Goal: Task Accomplishment & Management: Manage account settings

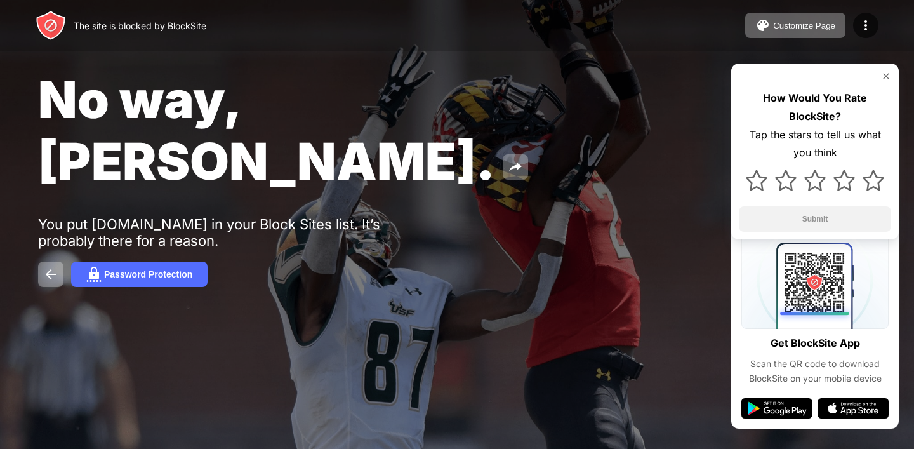
click at [883, 72] on img at bounding box center [886, 76] width 10 height 10
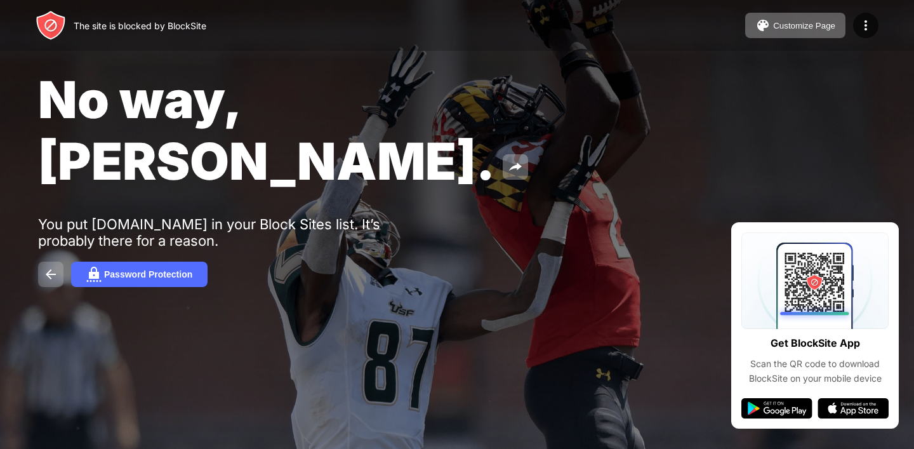
click at [48, 267] on img at bounding box center [50, 274] width 15 height 15
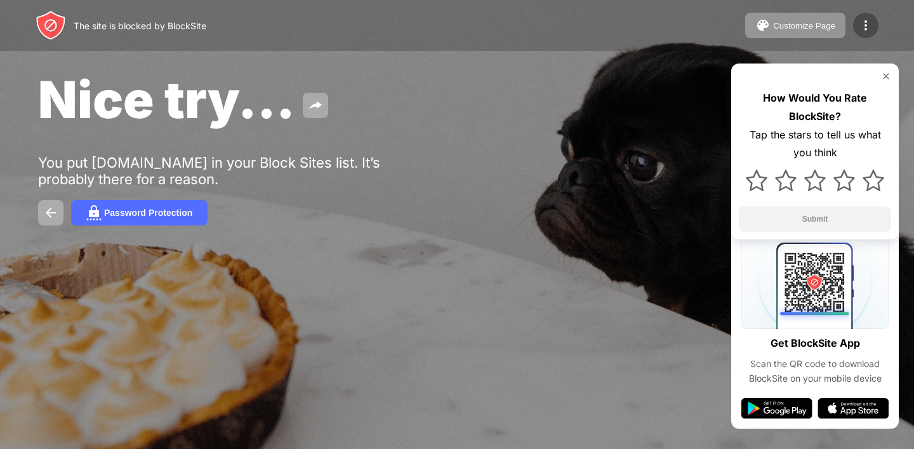
click at [866, 27] on img at bounding box center [866, 25] width 15 height 15
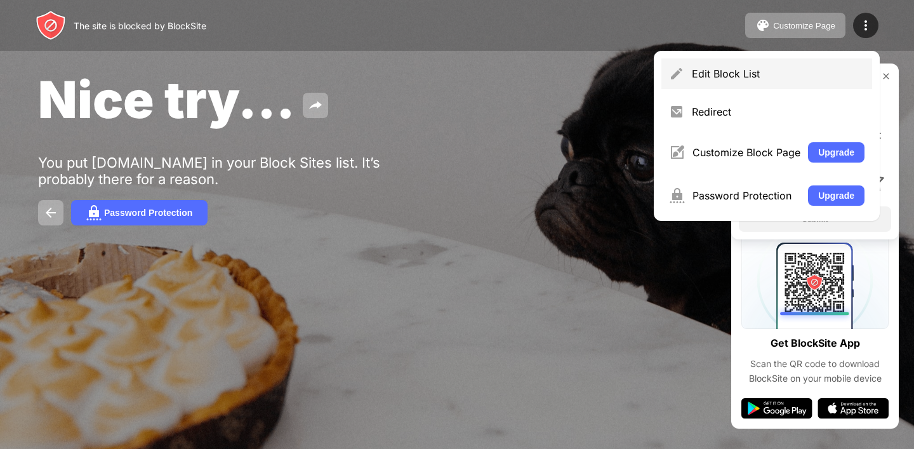
click at [770, 77] on div "Edit Block List" at bounding box center [778, 73] width 173 height 13
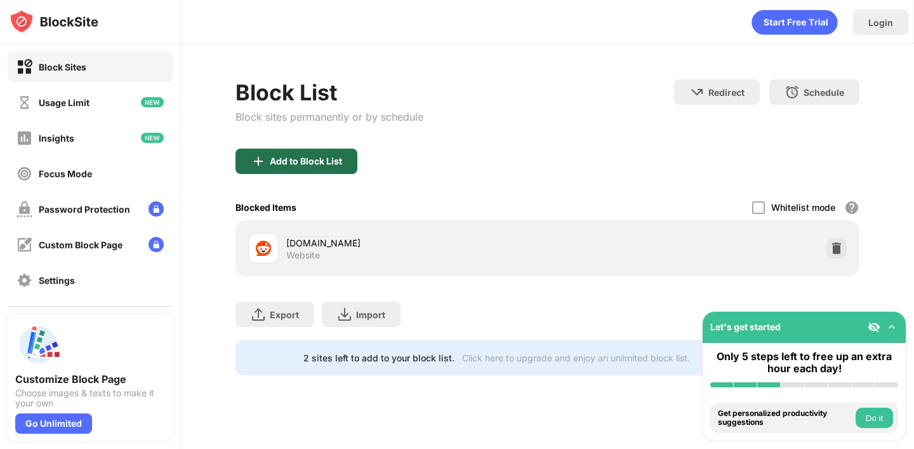
click at [318, 166] on div "Add to Block List" at bounding box center [306, 161] width 72 height 10
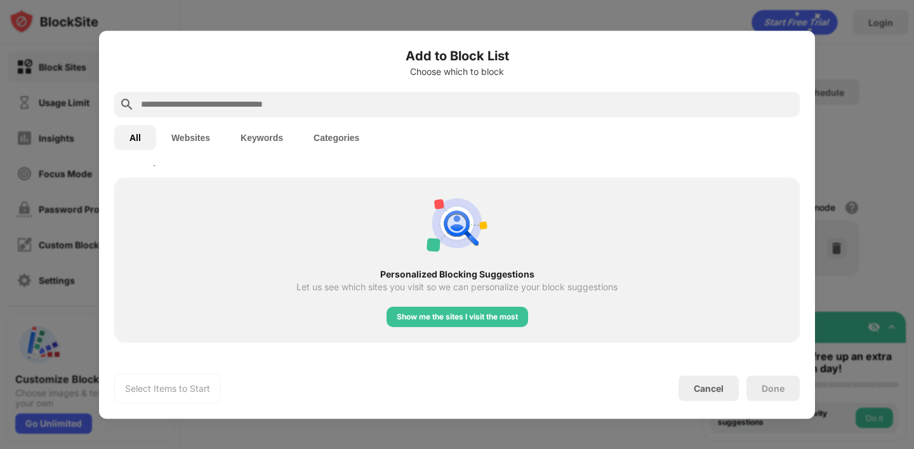
scroll to position [462, 0]
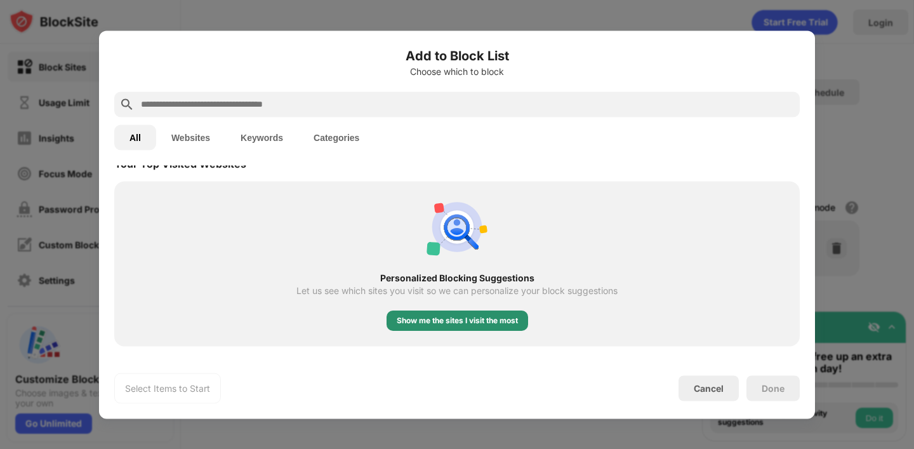
click at [408, 321] on div "Show me the sites I visit the most" at bounding box center [457, 320] width 121 height 13
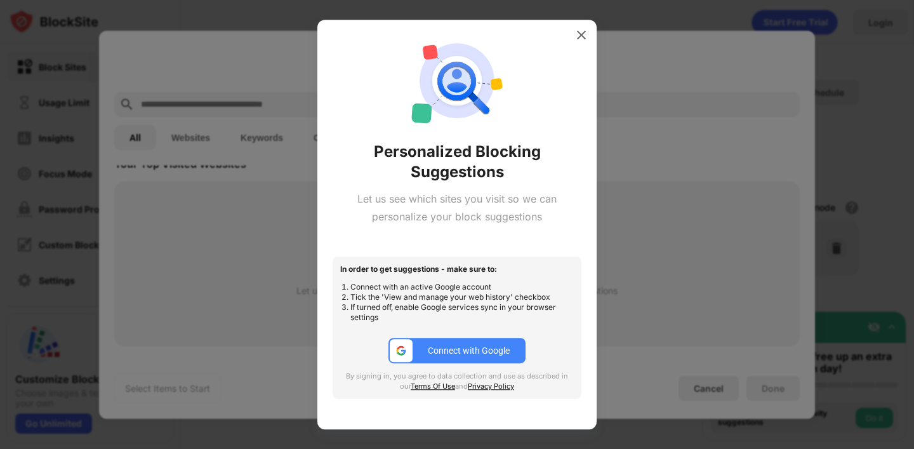
click at [580, 34] on img at bounding box center [581, 35] width 13 height 13
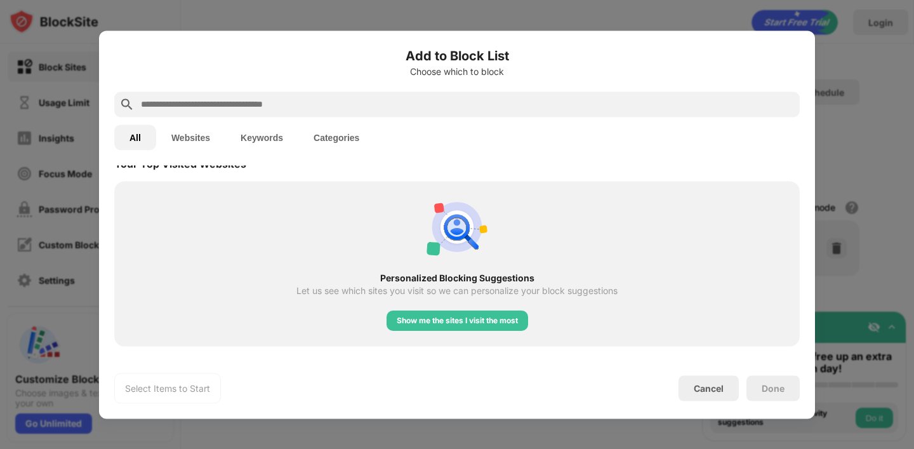
click at [362, 110] on input "text" at bounding box center [467, 104] width 655 height 15
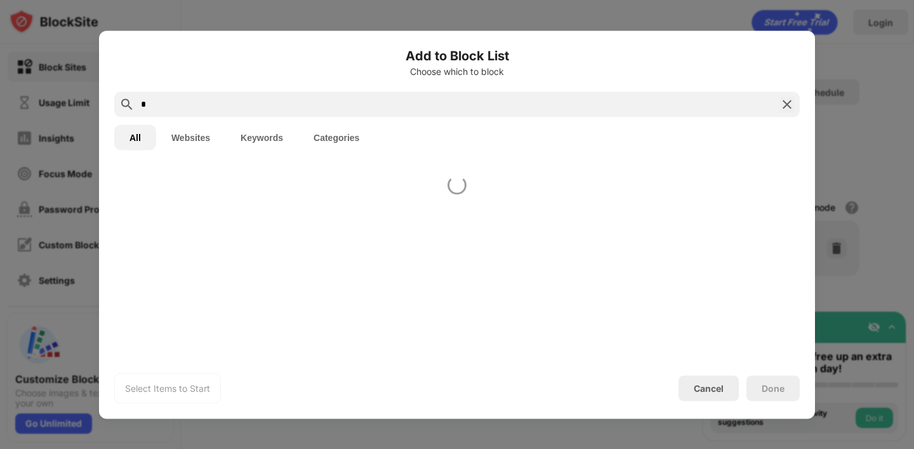
scroll to position [0, 0]
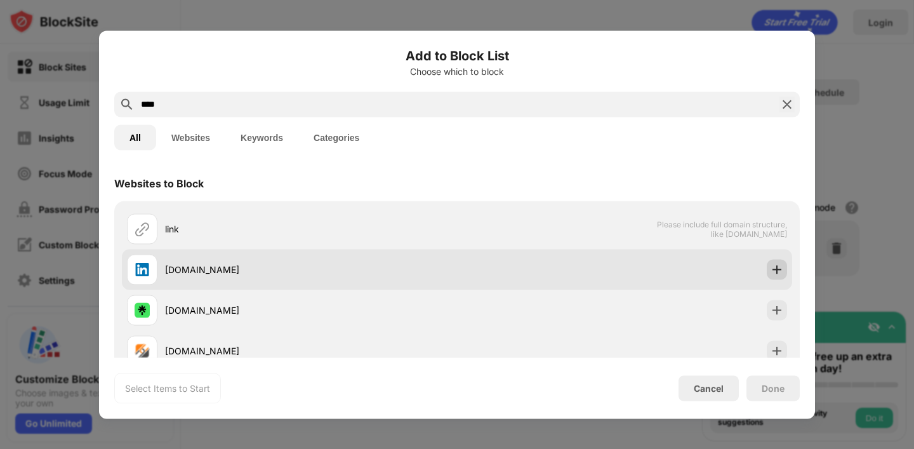
type input "****"
click at [771, 268] on img at bounding box center [777, 269] width 13 height 13
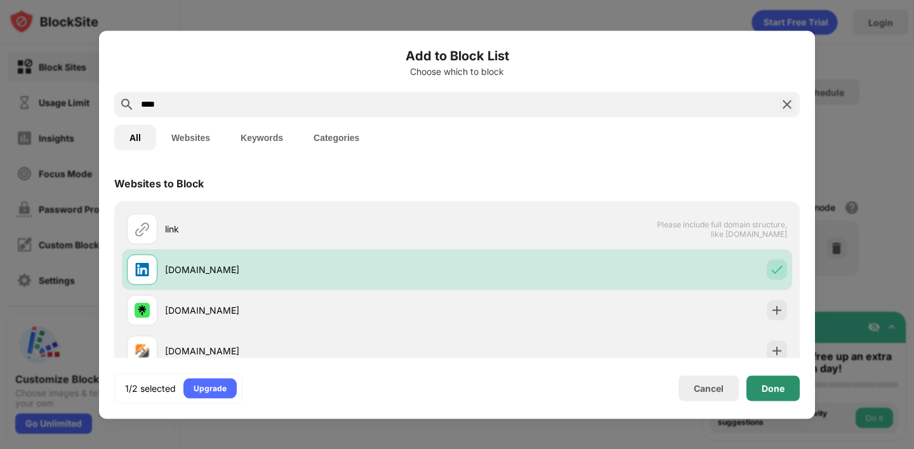
click at [771, 390] on div "Done" at bounding box center [773, 388] width 23 height 10
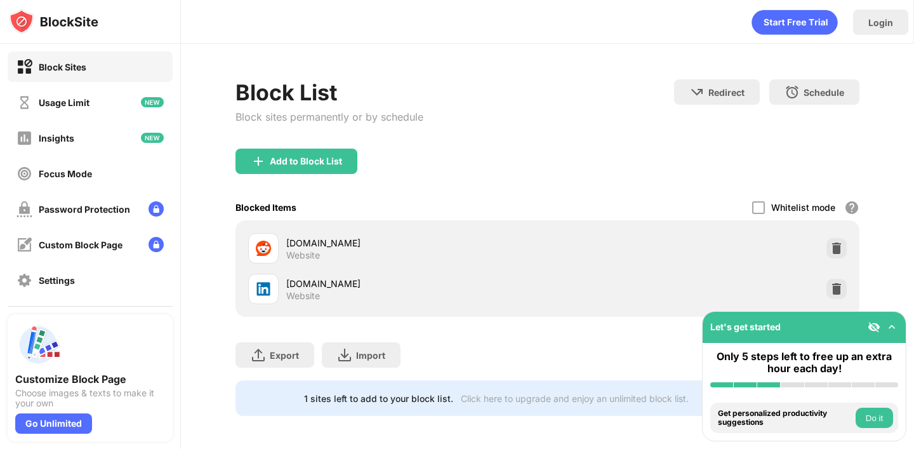
scroll to position [11, 0]
